Goal: Navigation & Orientation: Understand site structure

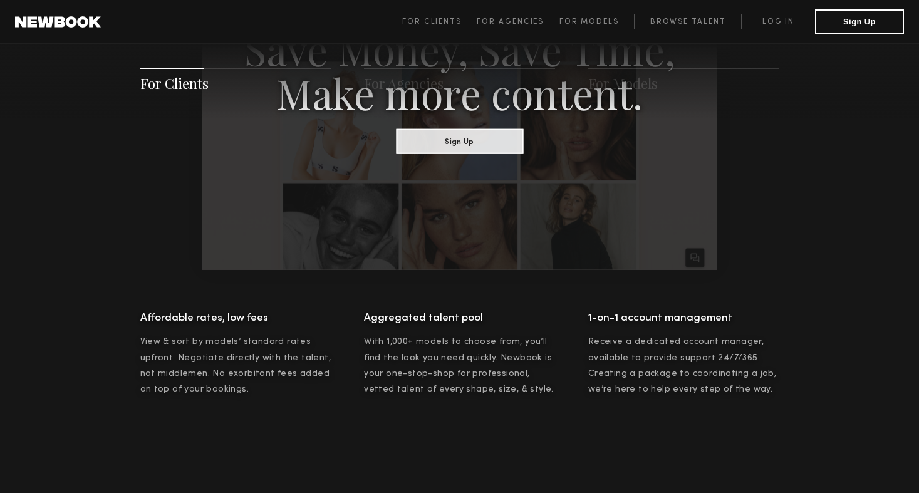
scroll to position [822, 0]
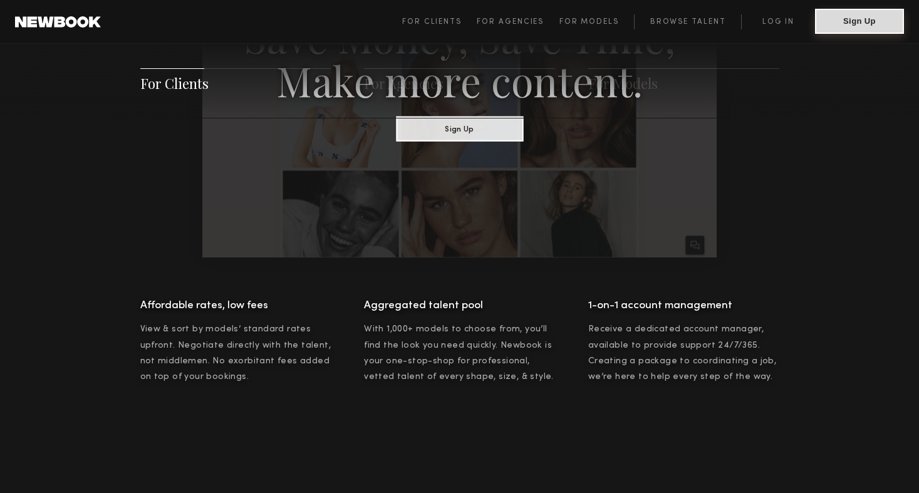
click at [855, 23] on button "Sign Up" at bounding box center [859, 21] width 89 height 25
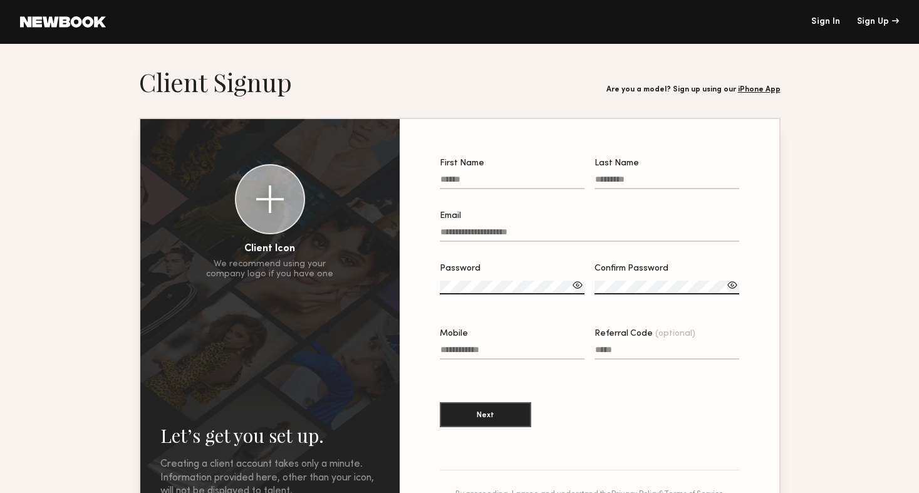
click at [70, 29] on header "Sign In Sign Up" at bounding box center [459, 22] width 919 height 44
click at [73, 23] on link at bounding box center [63, 21] width 86 height 11
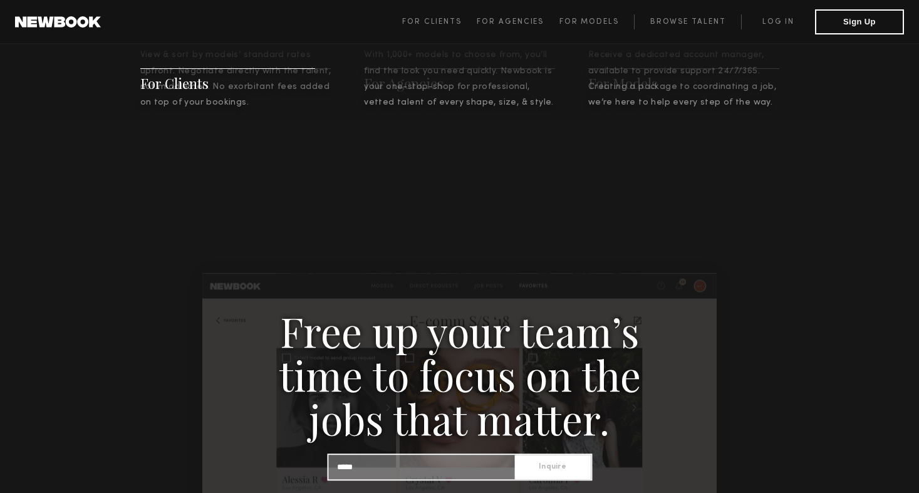
scroll to position [1487, 0]
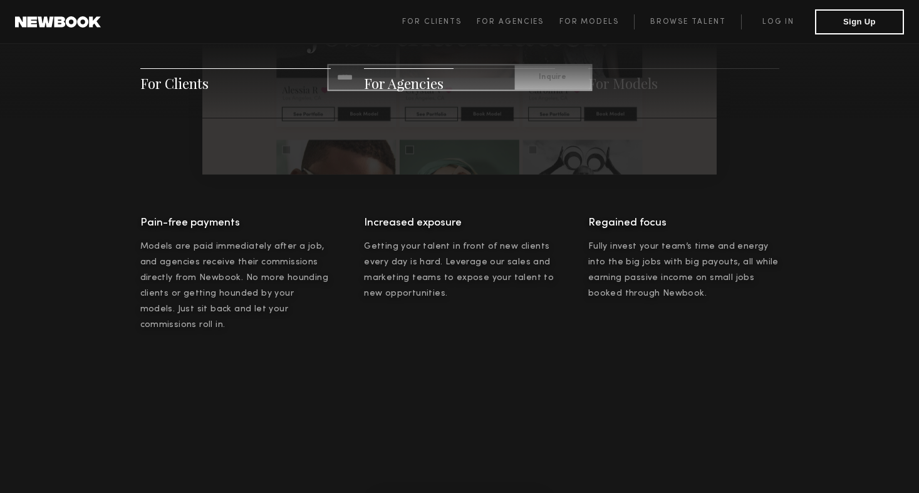
click at [146, 219] on h4 "Pain-free payments" at bounding box center [235, 223] width 191 height 19
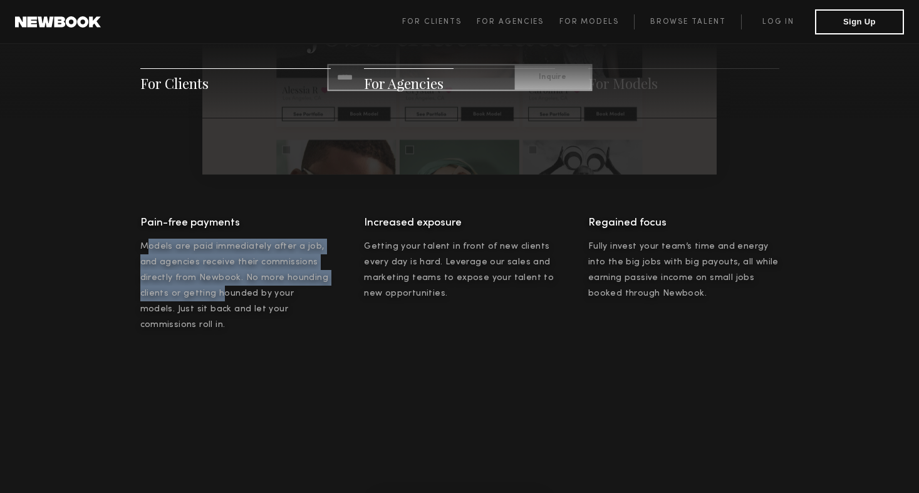
drag, startPoint x: 147, startPoint y: 250, endPoint x: 217, endPoint y: 290, distance: 80.8
click at [217, 290] on span "Models are paid immediately after a job, and agencies receive their commissions…" at bounding box center [234, 286] width 189 height 86
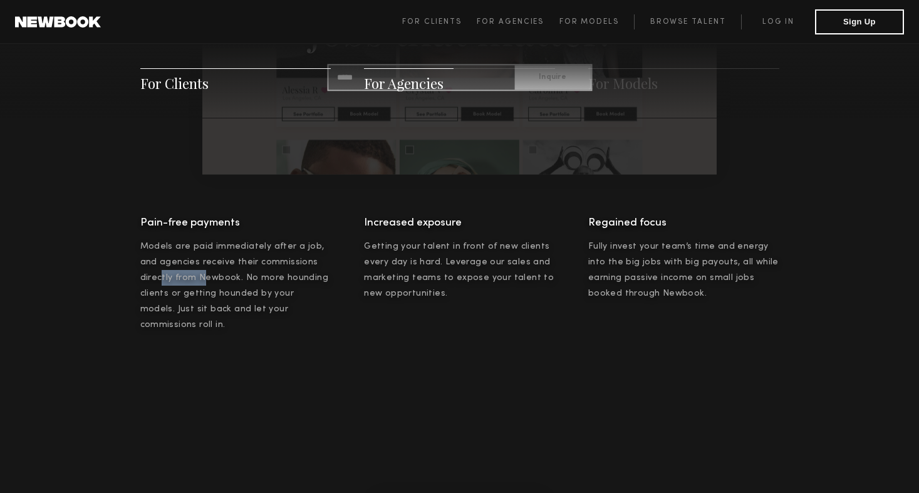
drag, startPoint x: 161, startPoint y: 280, endPoint x: 201, endPoint y: 285, distance: 39.9
click at [201, 285] on div "Pain-free payments Models are paid immediately after a job, and agencies receiv…" at bounding box center [235, 274] width 191 height 120
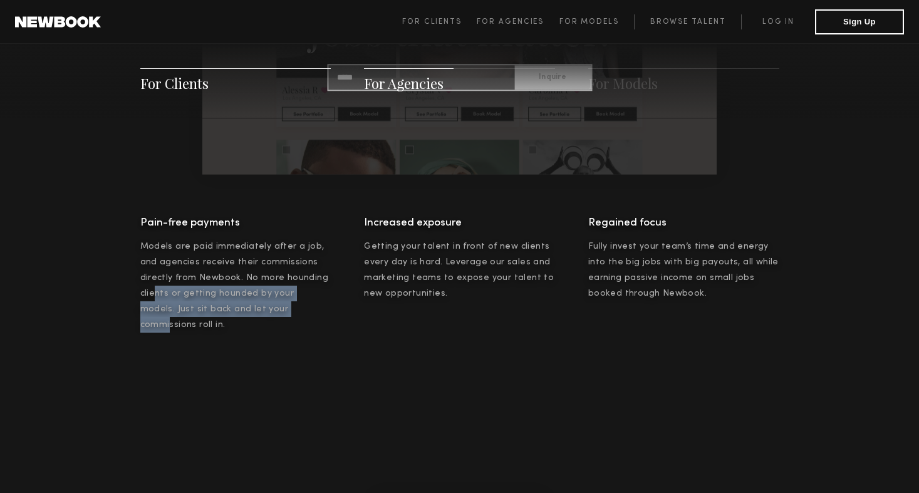
drag, startPoint x: 154, startPoint y: 295, endPoint x: 273, endPoint y: 310, distance: 119.9
click at [273, 310] on span "Models are paid immediately after a job, and agencies receive their commissions…" at bounding box center [234, 286] width 189 height 86
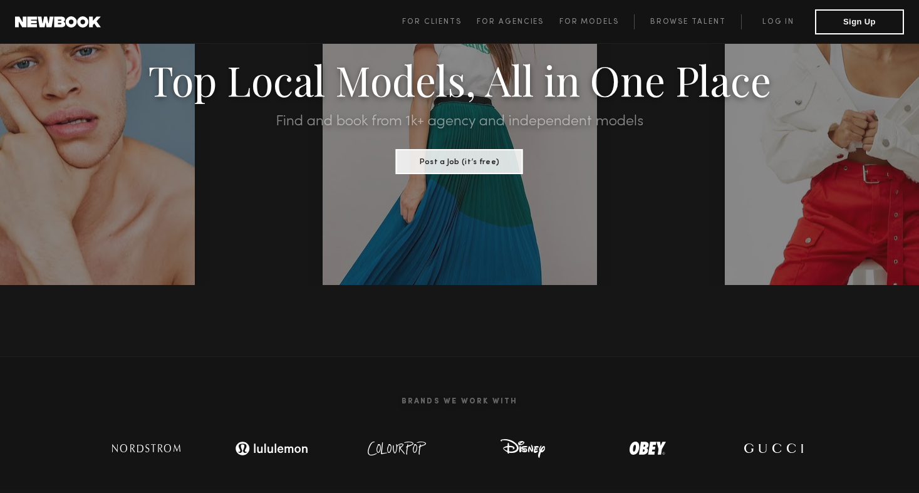
scroll to position [0, 0]
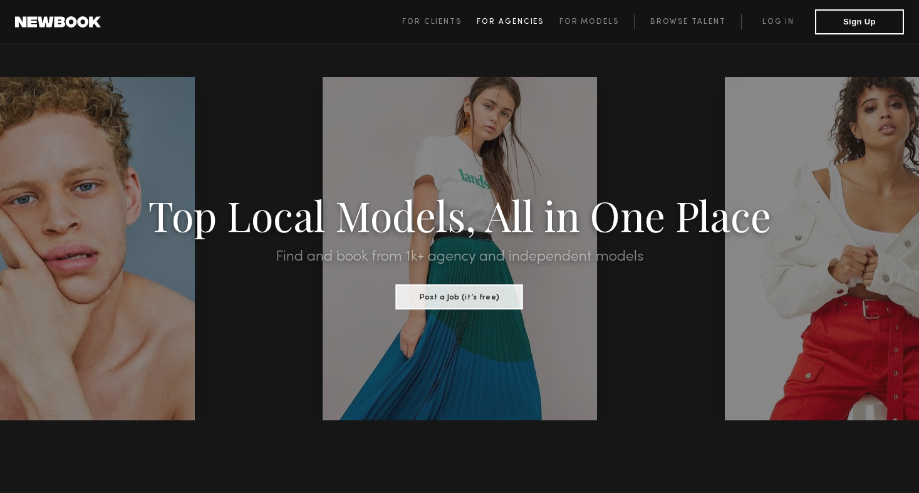
click at [507, 23] on span "For Agencies" at bounding box center [510, 22] width 67 height 8
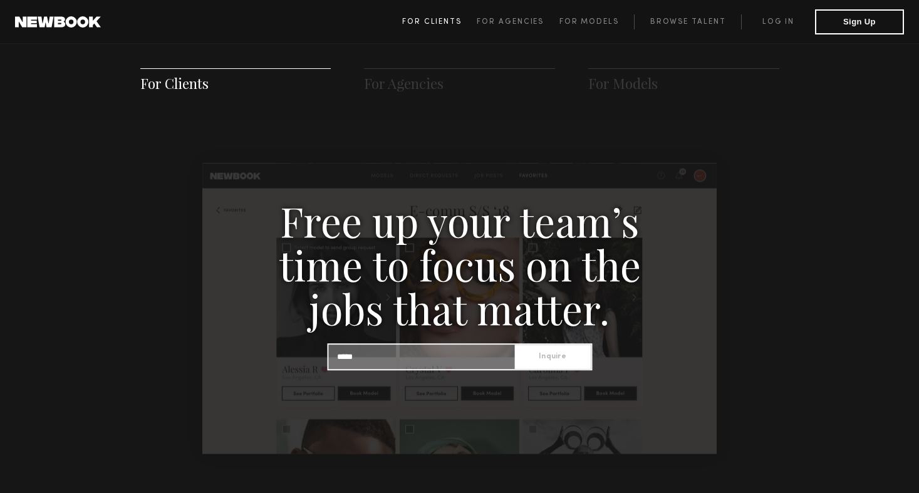
click at [451, 23] on span "For Clients" at bounding box center [432, 22] width 60 height 8
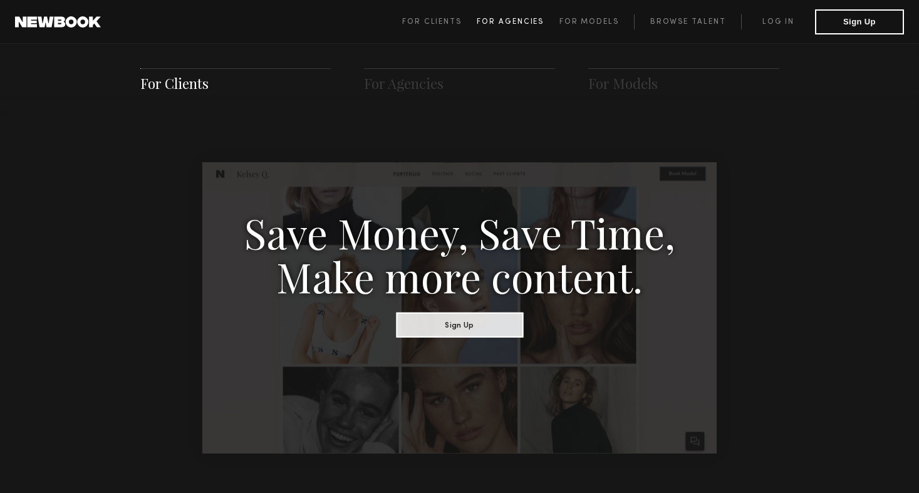
click at [488, 24] on span "For Agencies" at bounding box center [510, 22] width 67 height 8
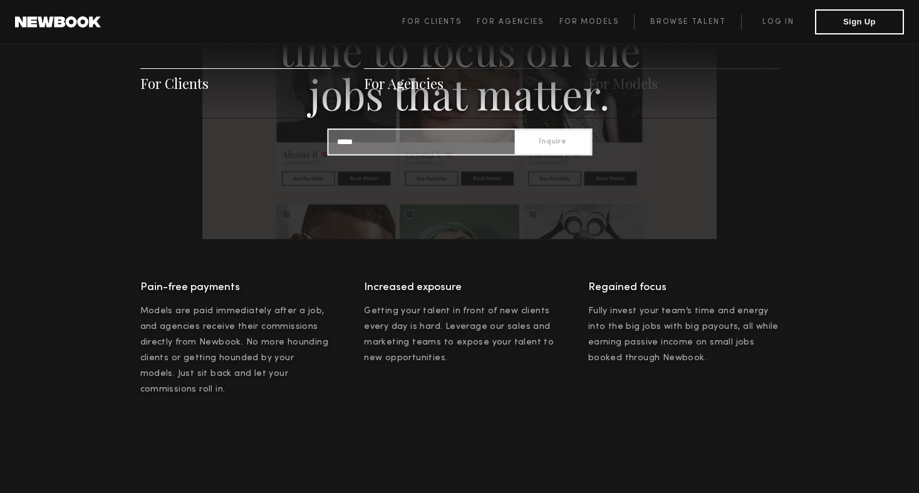
scroll to position [1490, 0]
